Goal: Transaction & Acquisition: Subscribe to service/newsletter

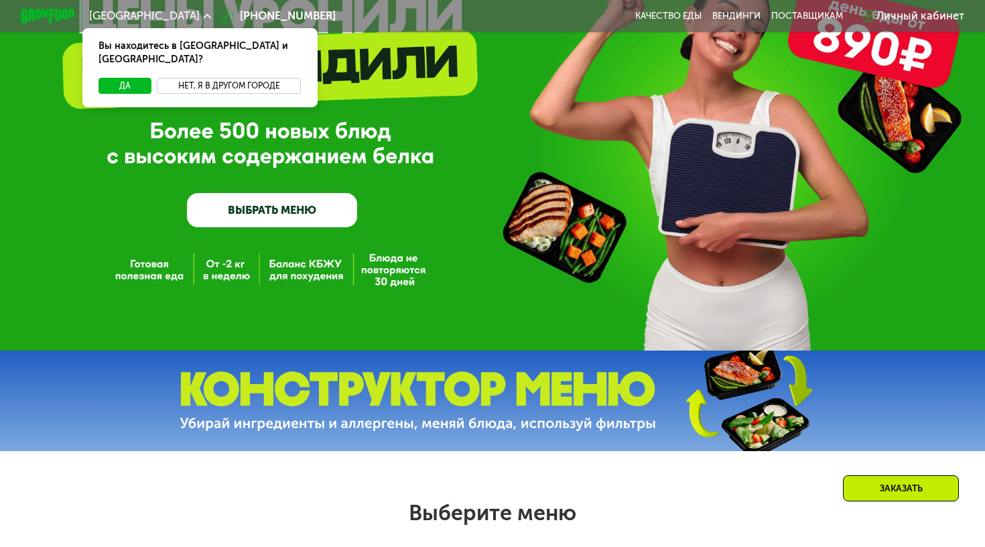
scroll to position [75, 0]
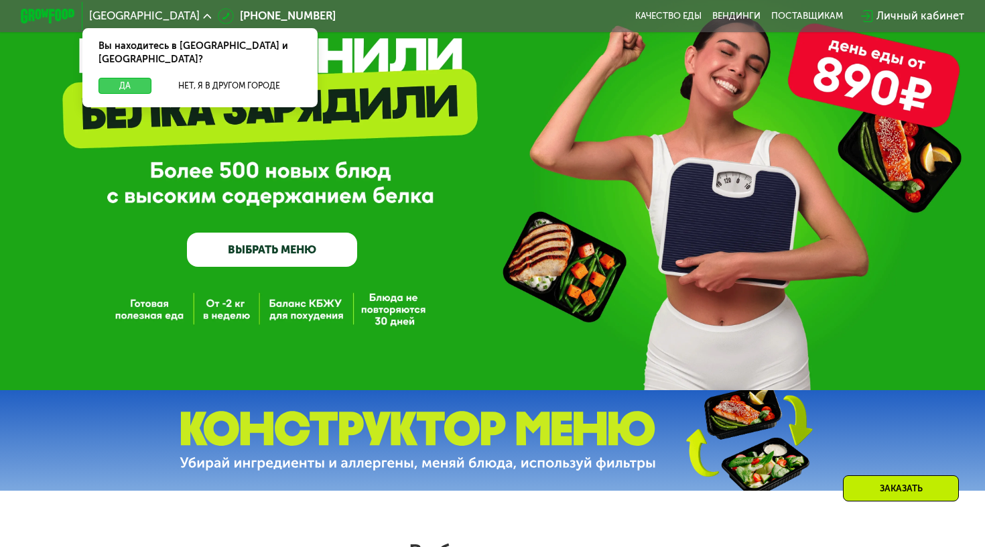
click at [131, 78] on button "Да" at bounding box center [125, 86] width 53 height 17
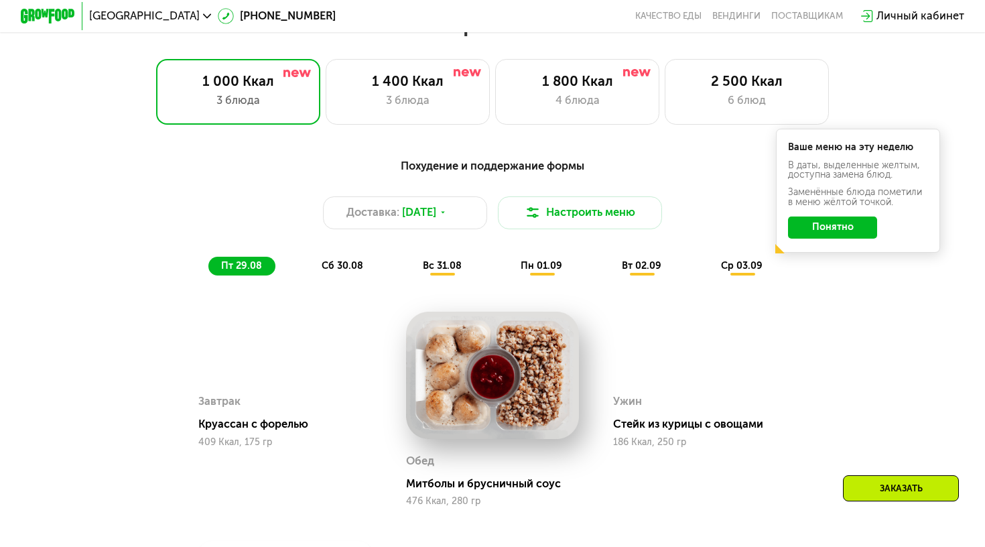
scroll to position [597, 0]
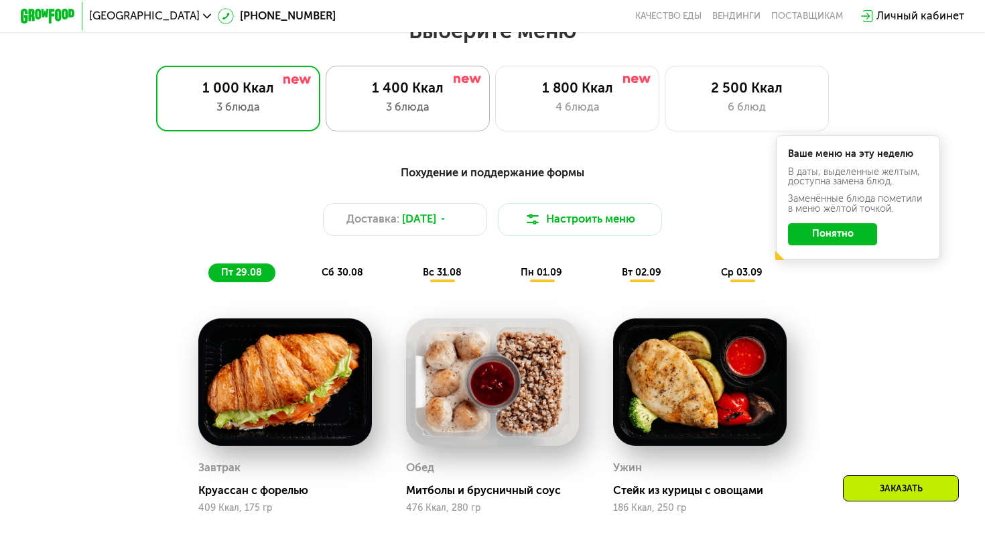
click at [397, 109] on div "3 блюда" at bounding box center [407, 107] width 135 height 17
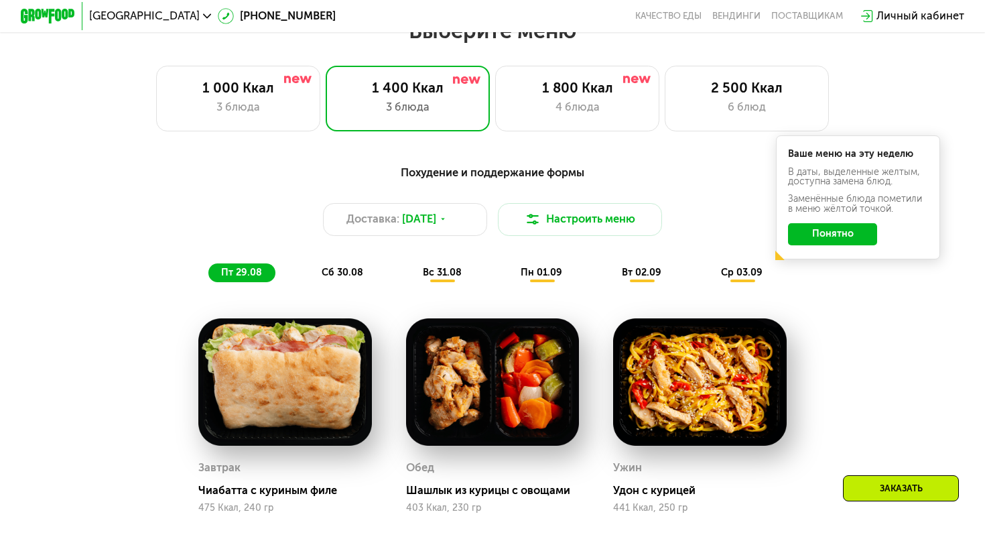
click at [846, 231] on button "Понятно" at bounding box center [832, 234] width 89 height 22
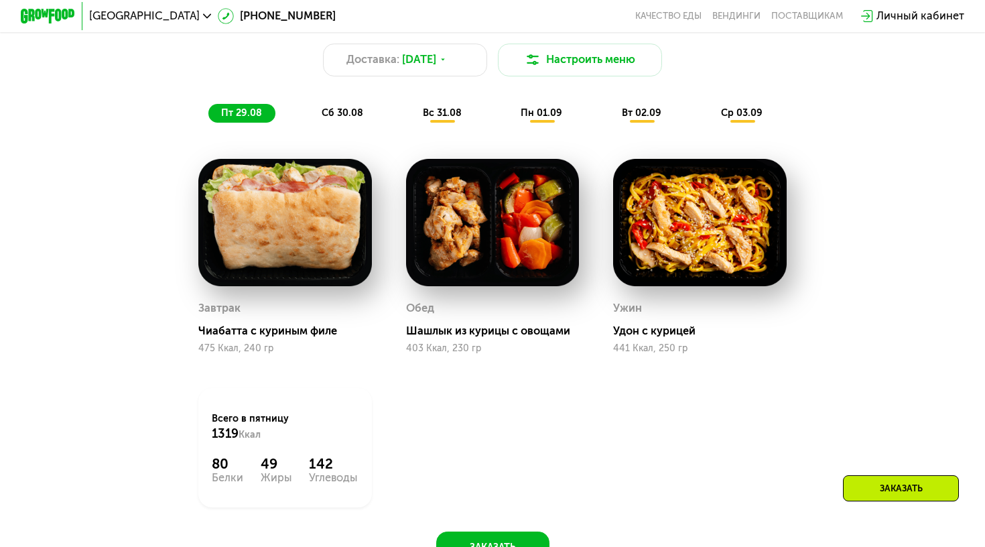
scroll to position [753, 0]
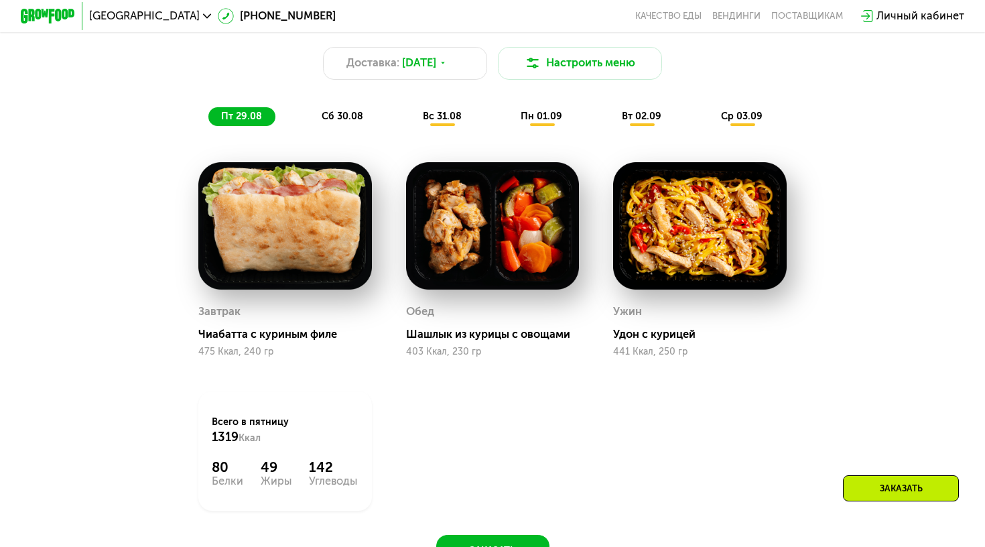
click at [410, 118] on div "сб 30.08" at bounding box center [442, 116] width 65 height 19
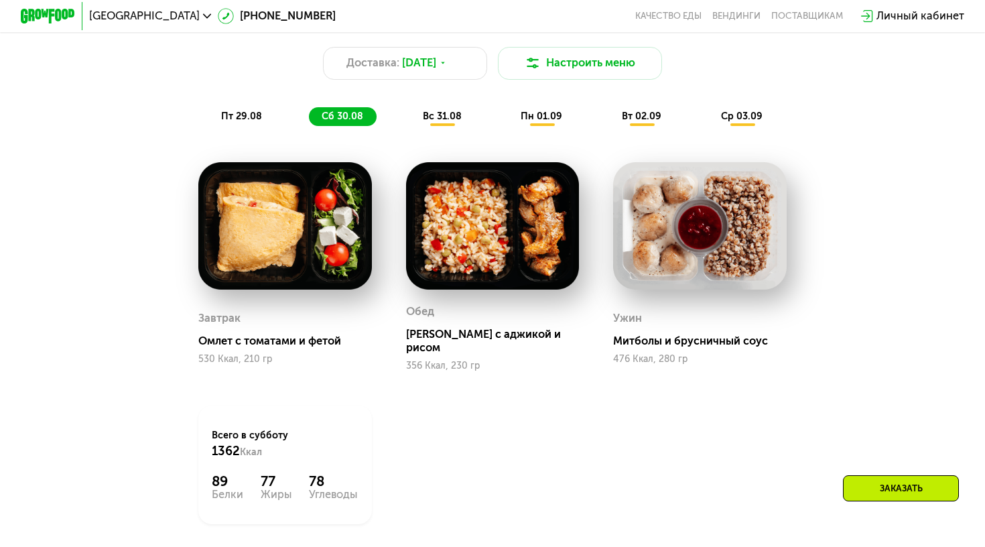
click at [434, 119] on span "вс 31.08" at bounding box center [442, 116] width 39 height 11
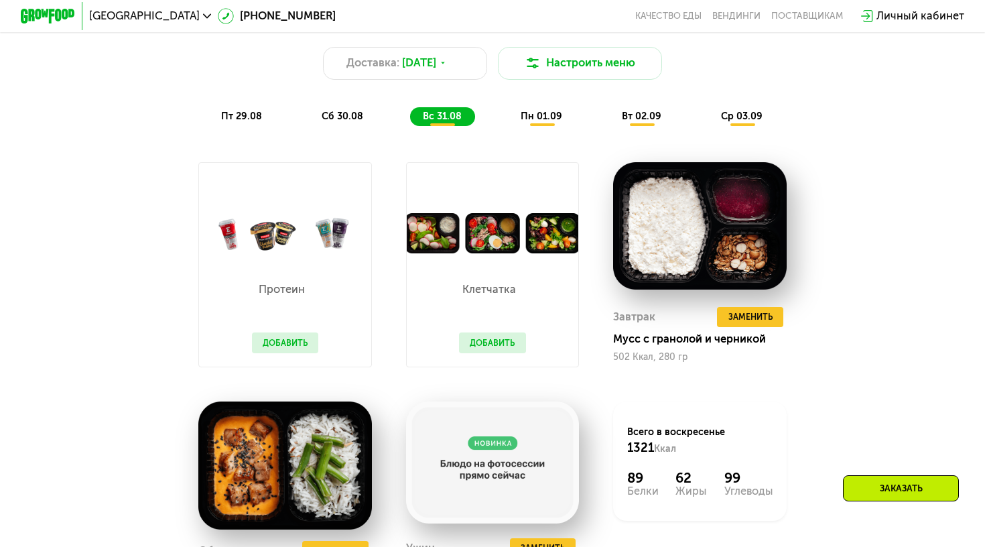
click at [268, 104] on div "Похудение и поддержание формы Доставка: [DATE] Настроить меню пт 29.08 сб 30.08…" at bounding box center [493, 67] width 810 height 119
click at [257, 112] on span "пт 29.08" at bounding box center [241, 116] width 41 height 11
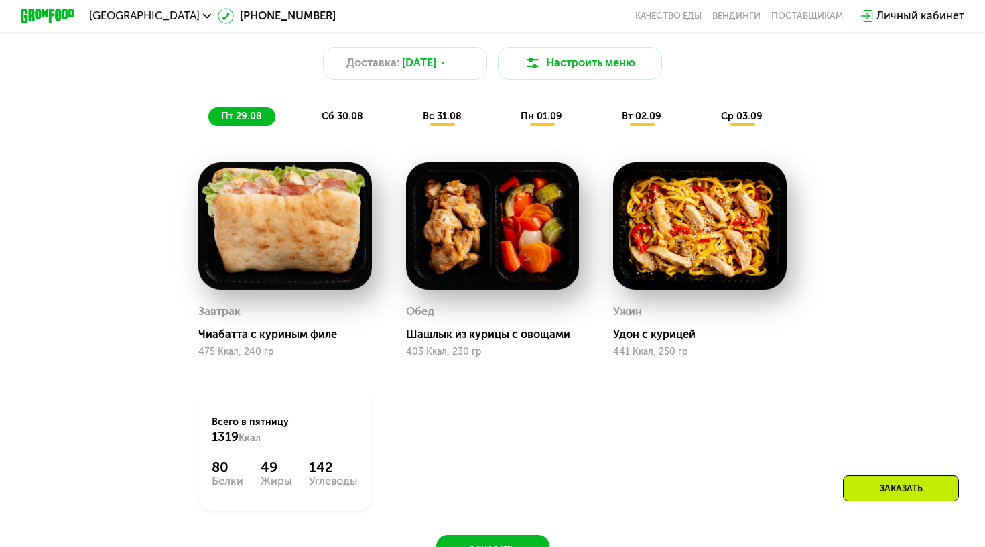
click at [509, 109] on div "вс 31.08" at bounding box center [543, 116] width 68 height 19
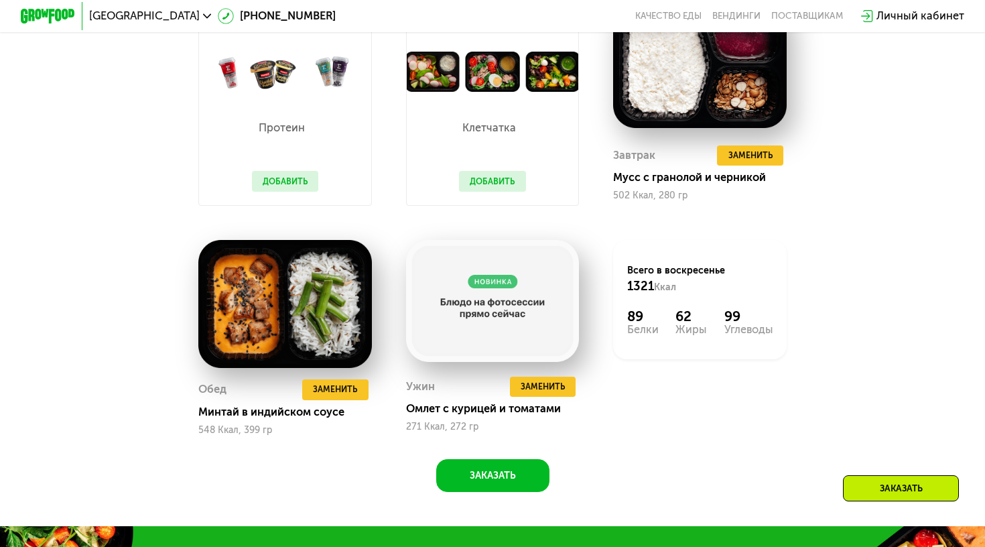
scroll to position [909, 0]
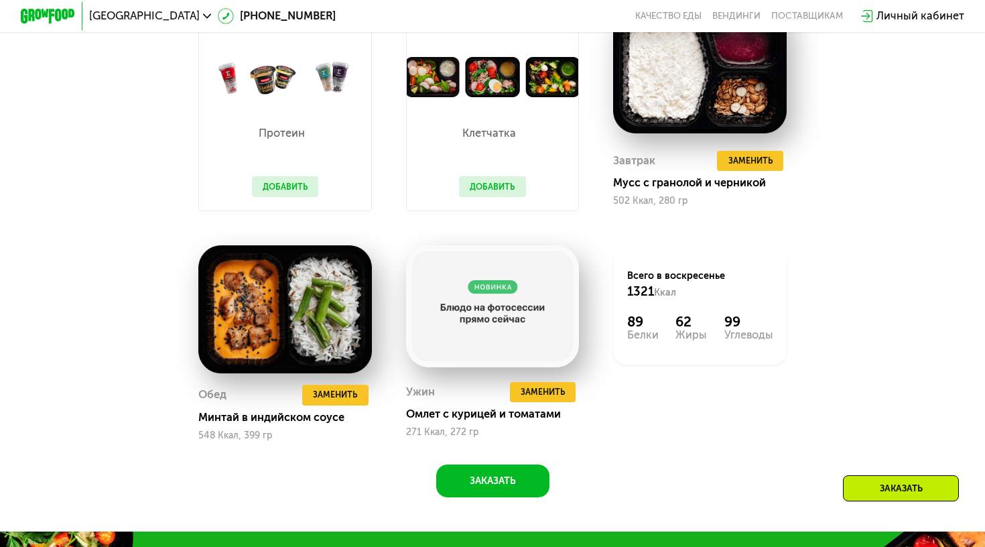
click at [320, 467] on div "Похудение и поддержание формы Доставка: [DATE] Настроить меню пт 29.08 сб 30.08…" at bounding box center [492, 170] width 843 height 654
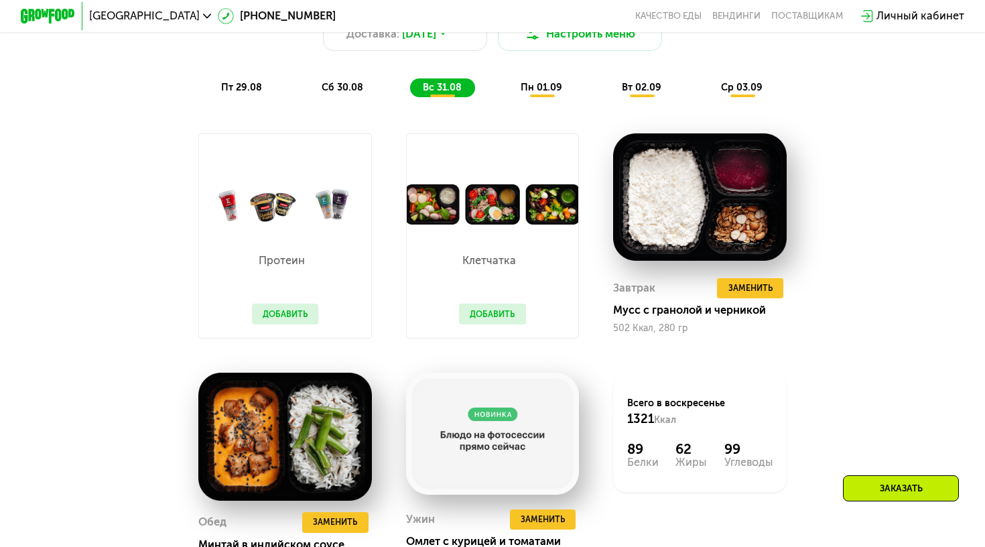
click at [734, 76] on div "Похудение и поддержание формы Доставка: [DATE] Настроить меню пт 29.08 сб 30.08…" at bounding box center [493, 38] width 810 height 119
click at [734, 85] on span "ср 03.09" at bounding box center [742, 87] width 42 height 11
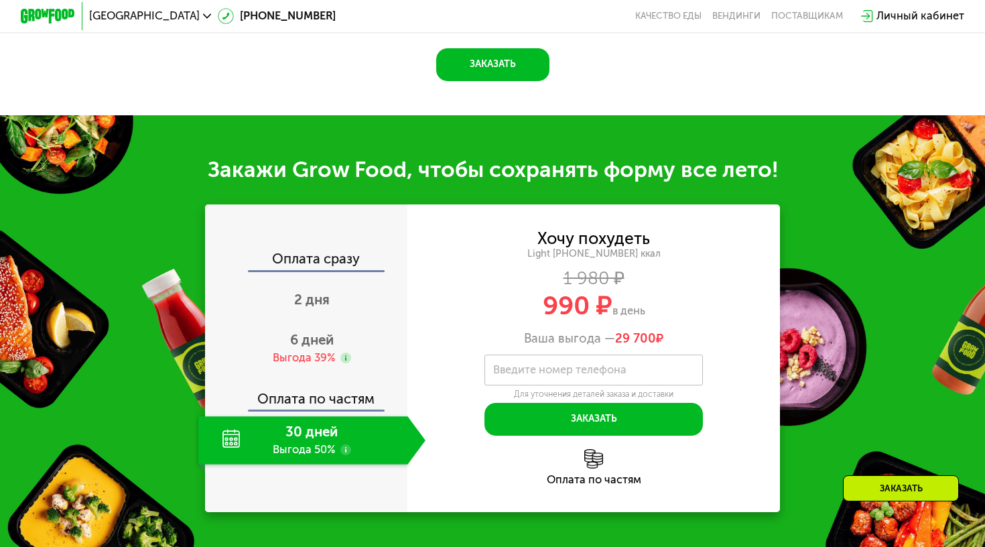
scroll to position [1326, 0]
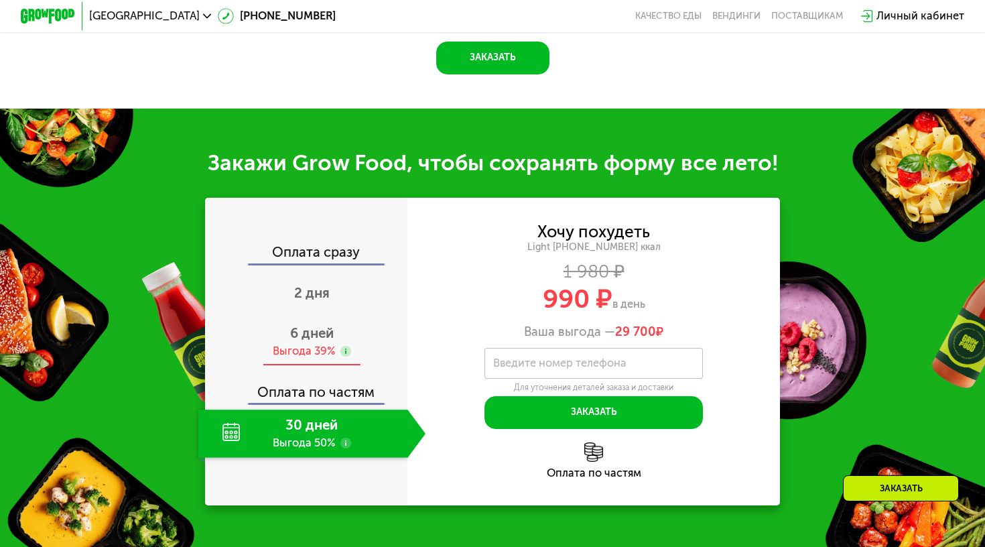
click at [340, 343] on div "6 дней Выгода 39%" at bounding box center [311, 342] width 227 height 48
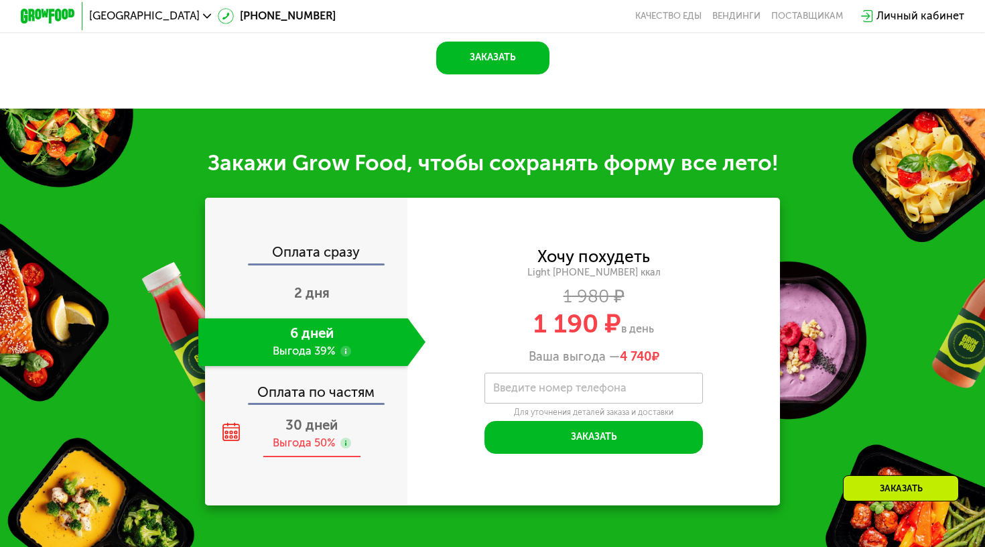
click at [353, 439] on div "30 дней Выгода 50%" at bounding box center [311, 434] width 227 height 48
